Goal: Information Seeking & Learning: Understand process/instructions

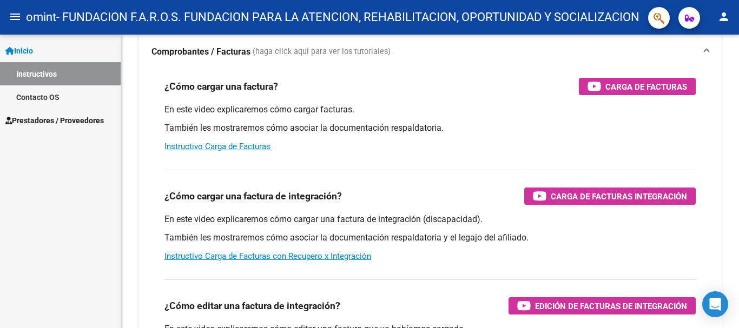
scroll to position [18, 0]
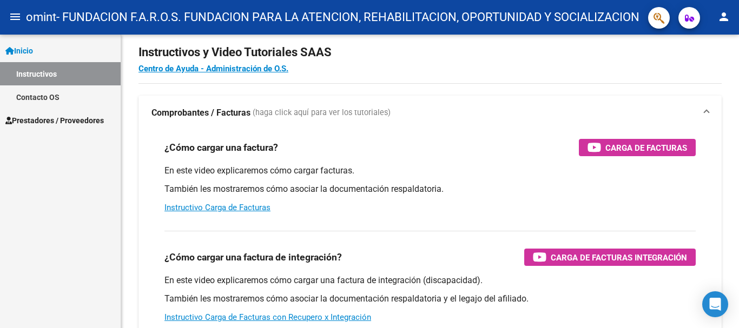
click at [45, 118] on span "Prestadores / Proveedores" at bounding box center [54, 121] width 98 height 12
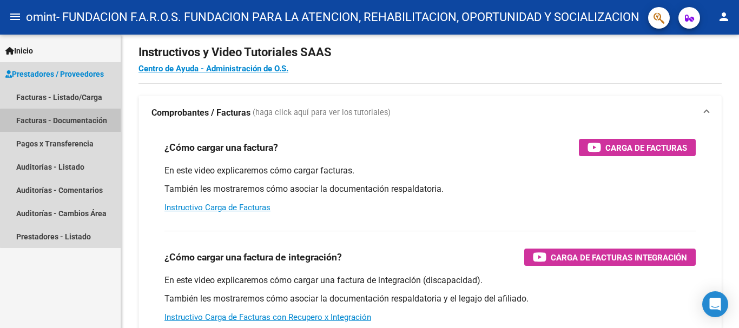
click at [64, 121] on link "Facturas - Documentación" at bounding box center [60, 120] width 121 height 23
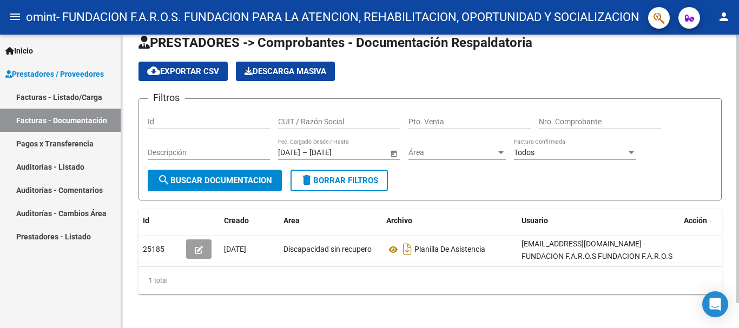
scroll to position [27, 0]
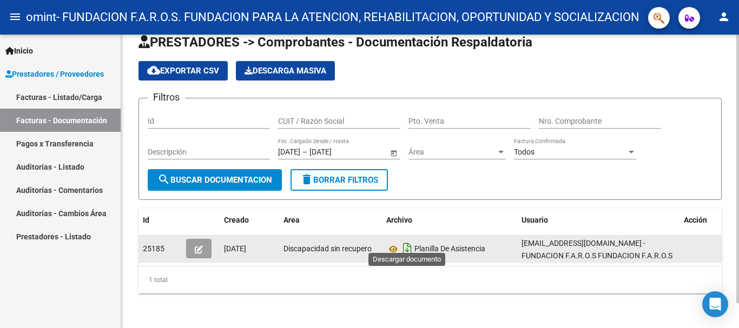
click at [407, 240] on icon "Descargar documento" at bounding box center [407, 248] width 14 height 17
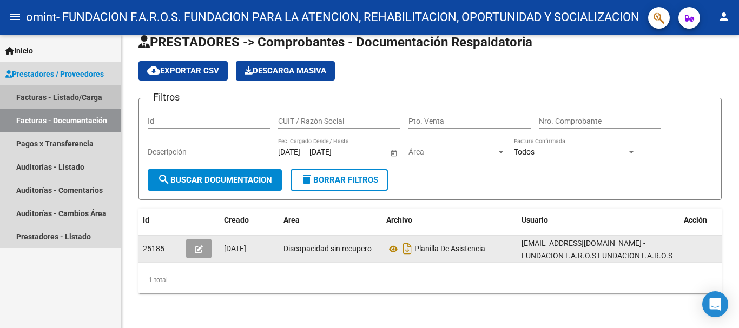
click at [50, 95] on link "Facturas - Listado/Carga" at bounding box center [60, 96] width 121 height 23
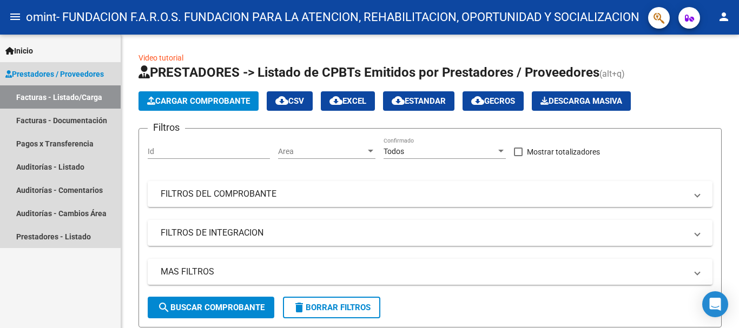
click at [47, 72] on span "Prestadores / Proveedores" at bounding box center [54, 74] width 98 height 12
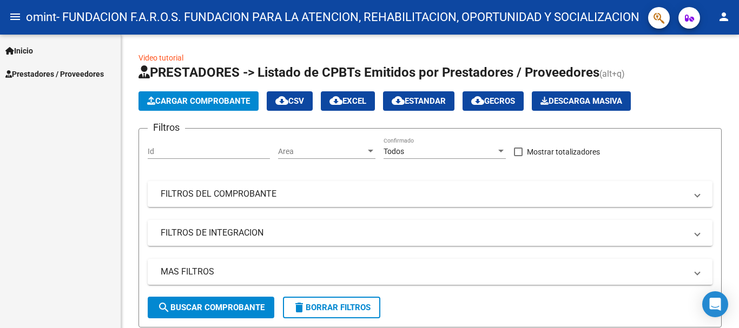
click at [32, 47] on span "Inicio" at bounding box center [19, 51] width 28 height 12
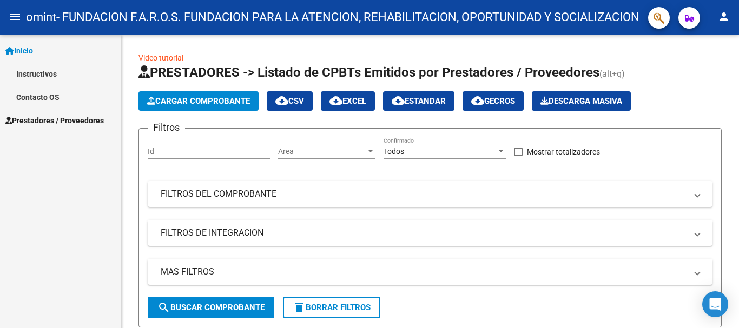
click at [48, 72] on link "Instructivos" at bounding box center [60, 73] width 121 height 23
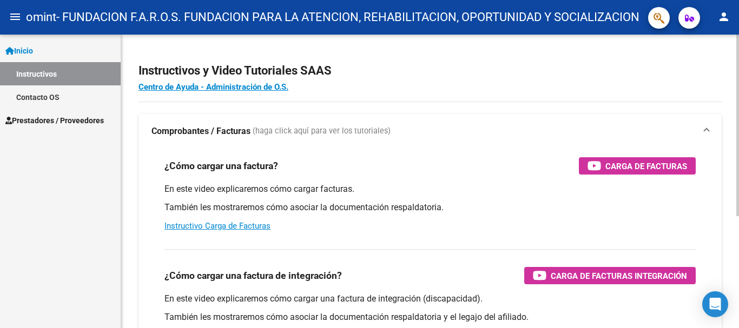
click at [187, 132] on strong "Comprobantes / Facturas" at bounding box center [200, 132] width 99 height 12
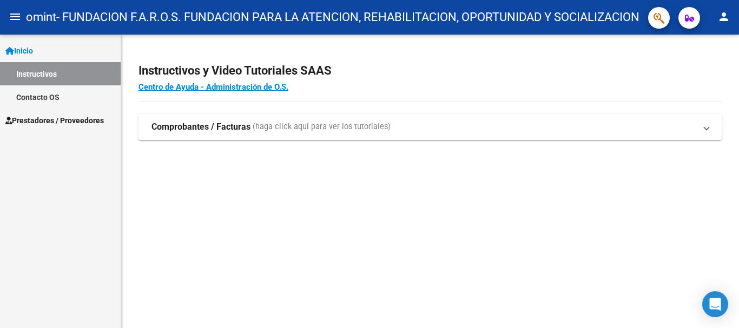
click at [246, 128] on strong "Comprobantes / Facturas" at bounding box center [200, 127] width 99 height 12
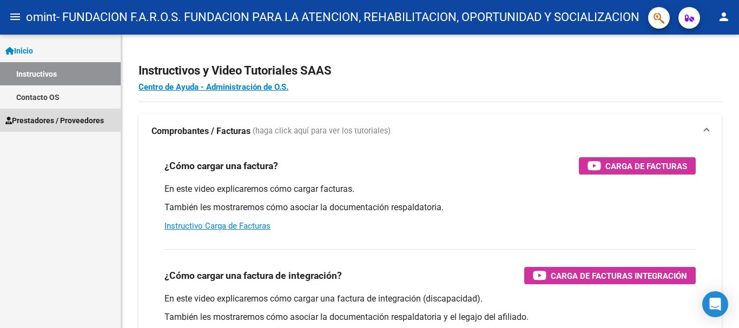
click at [45, 118] on span "Prestadores / Proveedores" at bounding box center [54, 121] width 98 height 12
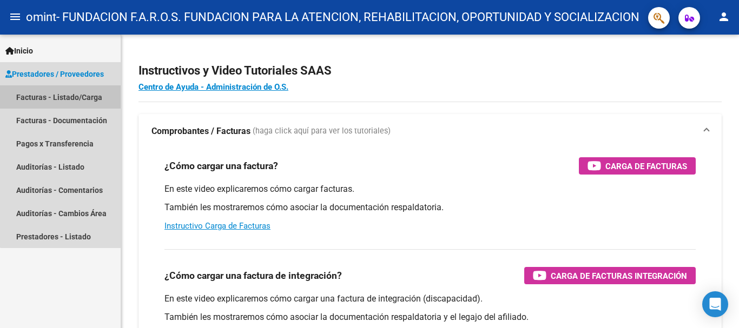
click at [82, 96] on link "Facturas - Listado/Carga" at bounding box center [60, 96] width 121 height 23
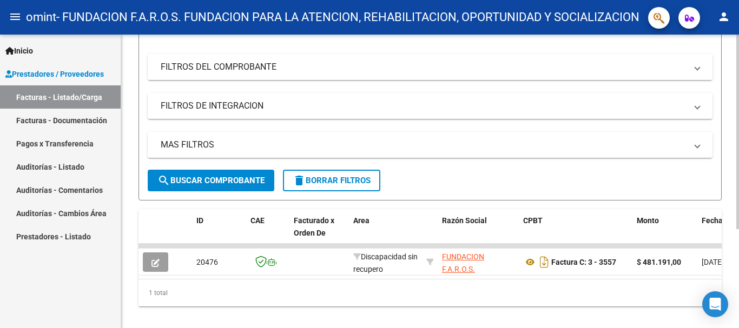
scroll to position [149, 0]
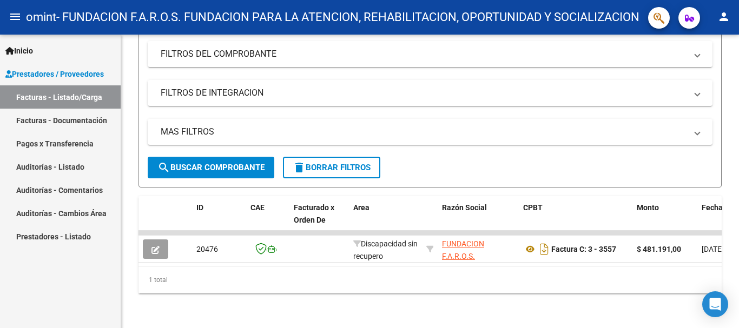
click at [71, 236] on link "Prestadores - Listado" at bounding box center [60, 236] width 121 height 23
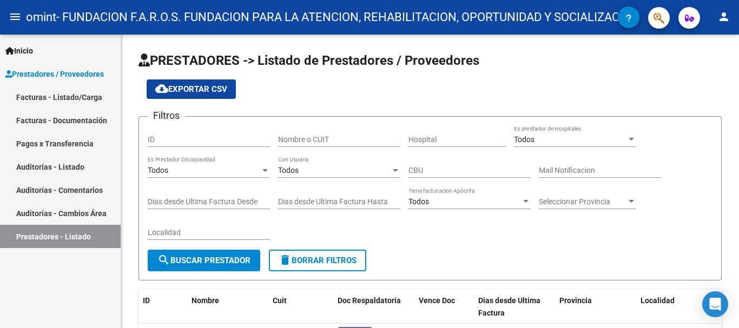
click at [29, 48] on span "Inicio" at bounding box center [19, 51] width 28 height 12
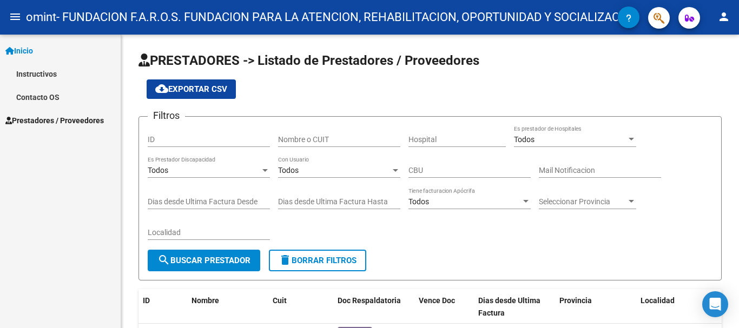
click at [37, 73] on link "Instructivos" at bounding box center [60, 73] width 121 height 23
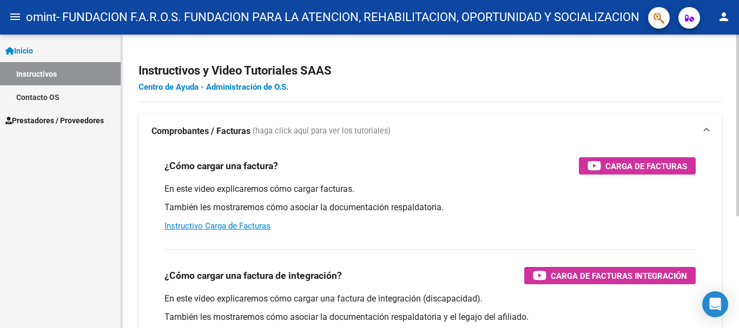
click at [203, 89] on link "Centro de Ayuda - Administración de O.S." at bounding box center [213, 87] width 150 height 10
click at [223, 225] on link "Instructivo Carga de Facturas" at bounding box center [217, 226] width 106 height 10
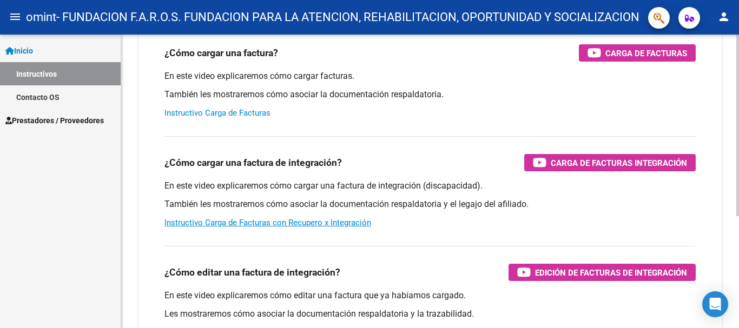
scroll to position [162, 0]
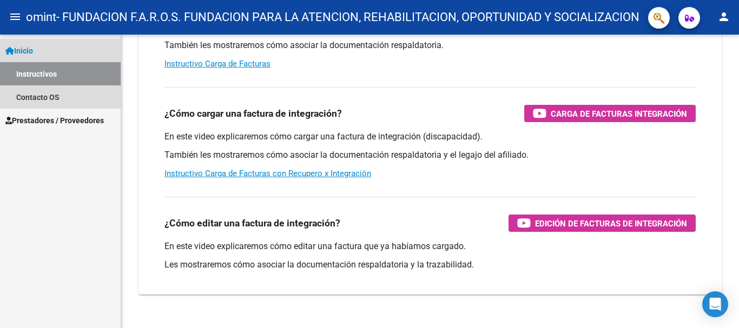
click at [29, 50] on span "Inicio" at bounding box center [19, 51] width 28 height 12
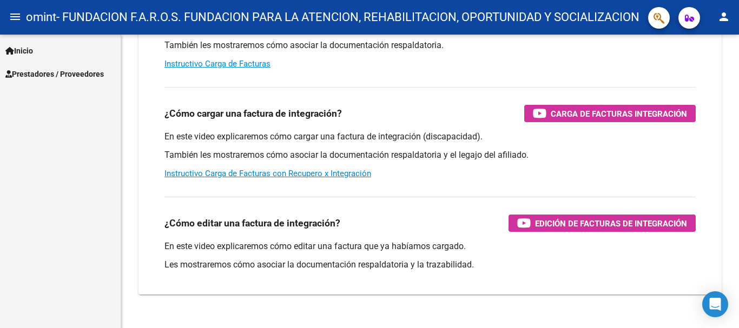
click at [29, 50] on span "Inicio" at bounding box center [19, 51] width 28 height 12
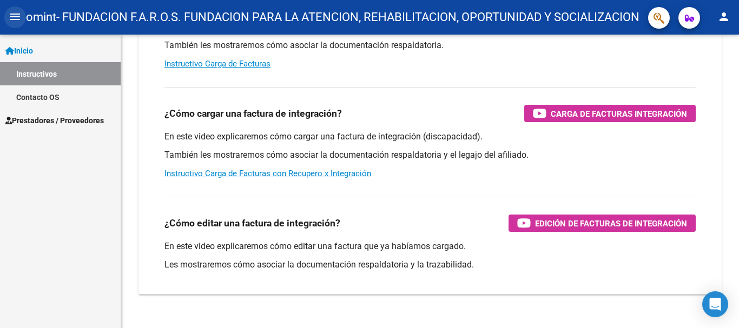
click at [16, 18] on mat-icon "menu" at bounding box center [15, 16] width 13 height 13
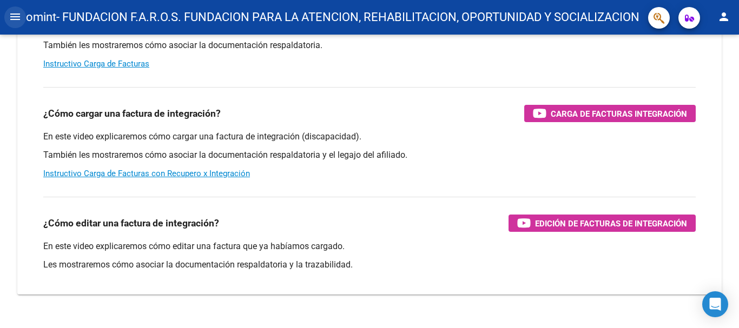
click at [16, 18] on mat-icon "menu" at bounding box center [15, 16] width 13 height 13
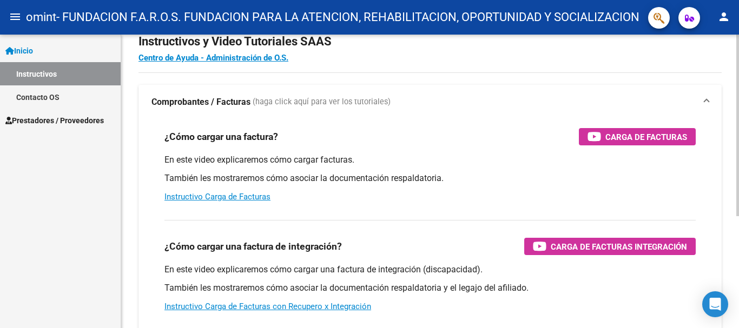
scroll to position [0, 0]
